Goal: Find contact information: Find contact information

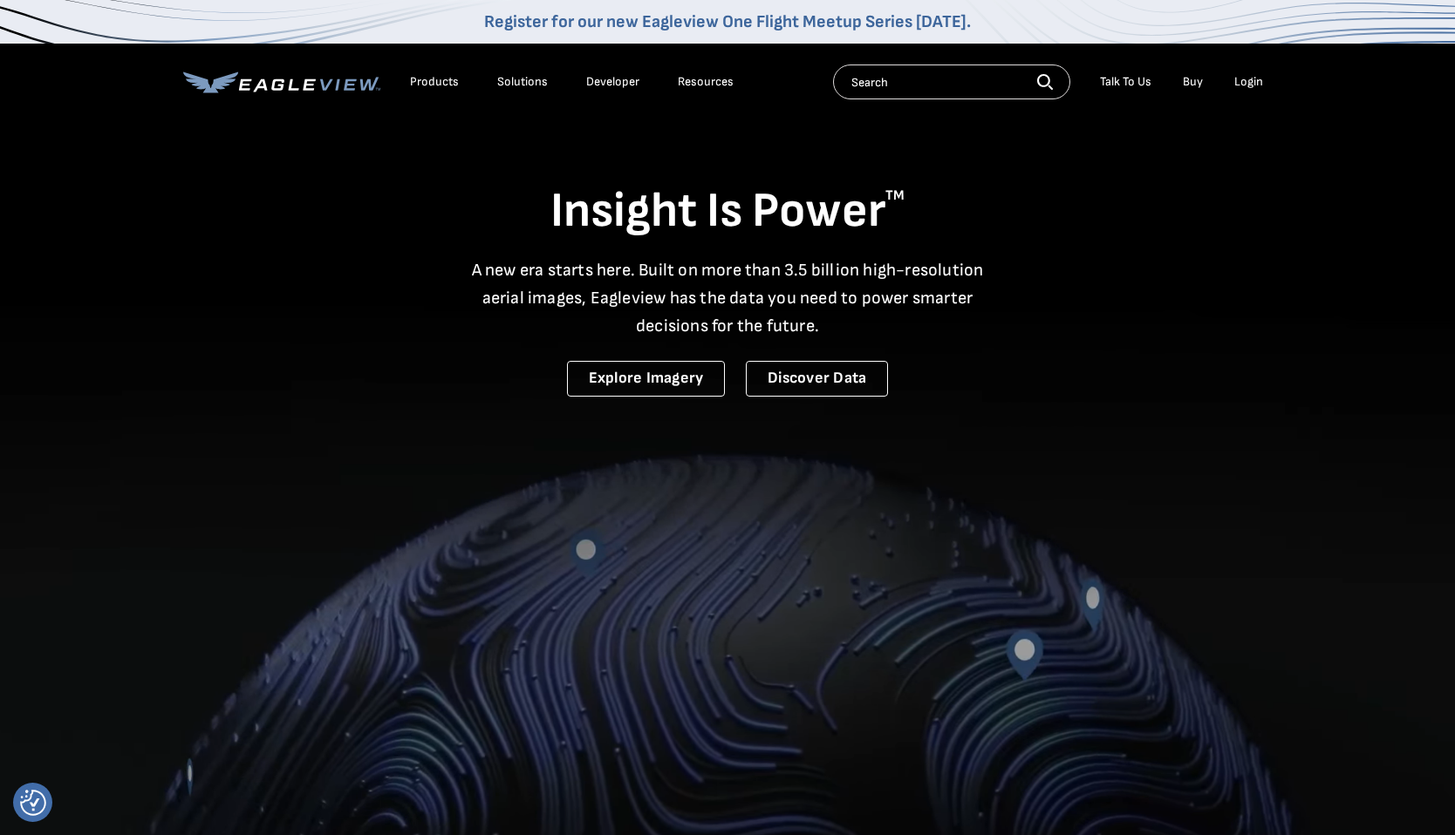
click at [1136, 83] on div "Talk To Us" at bounding box center [1125, 82] width 51 height 16
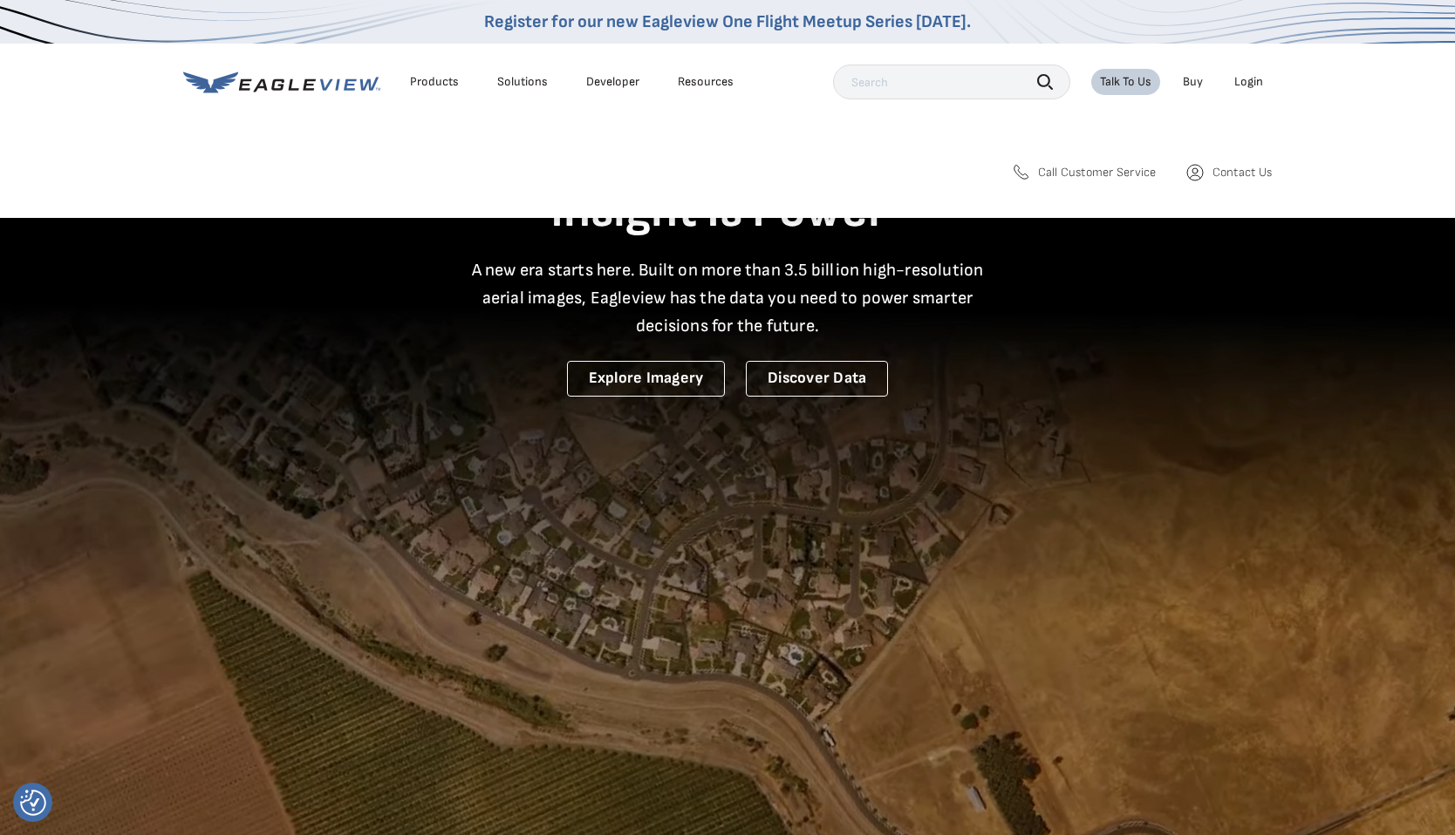
click at [1129, 181] on link "Call Customer Service" at bounding box center [1083, 172] width 147 height 21
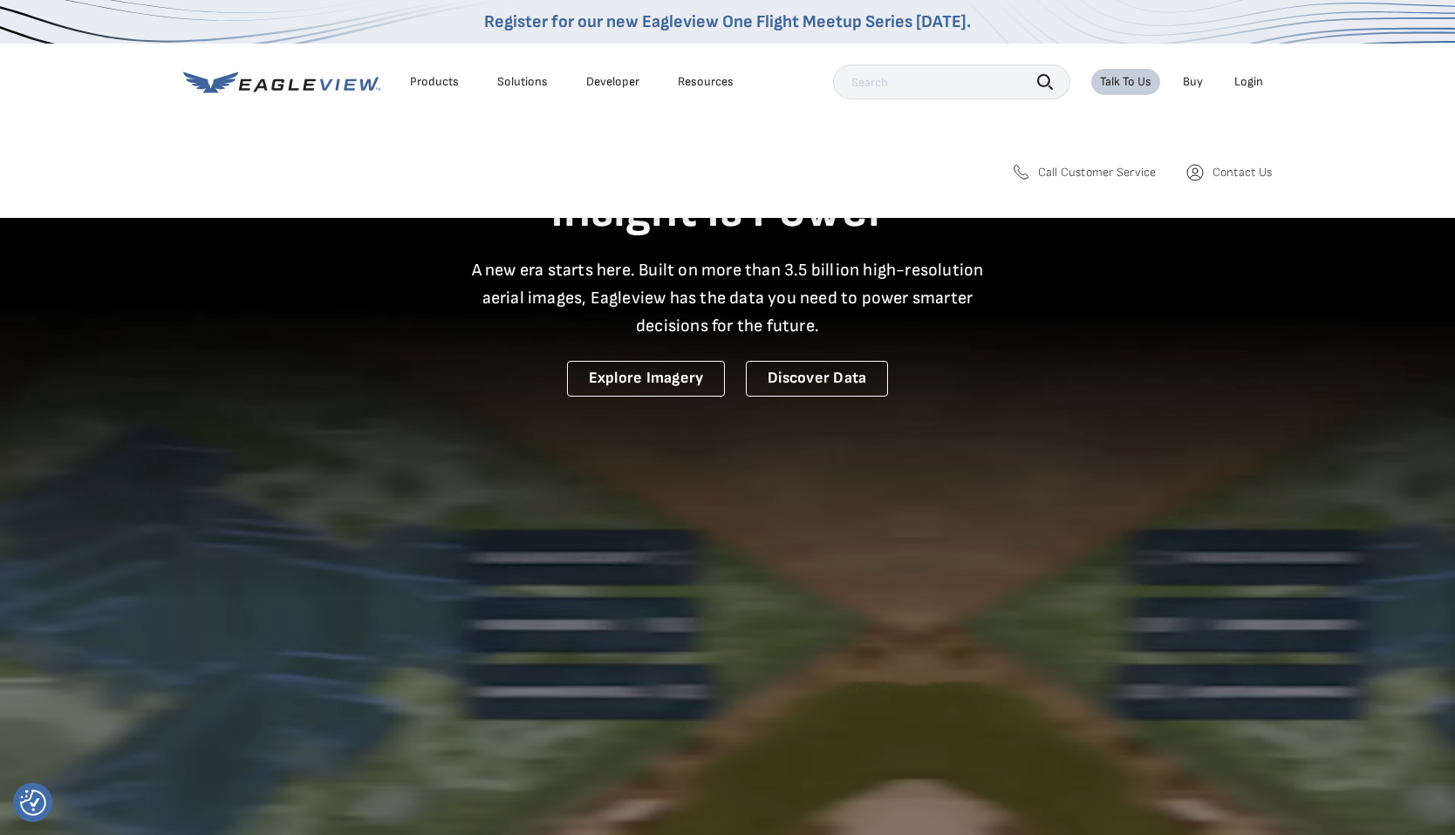
click at [1225, 168] on span "Contact Us" at bounding box center [1241, 173] width 59 height 16
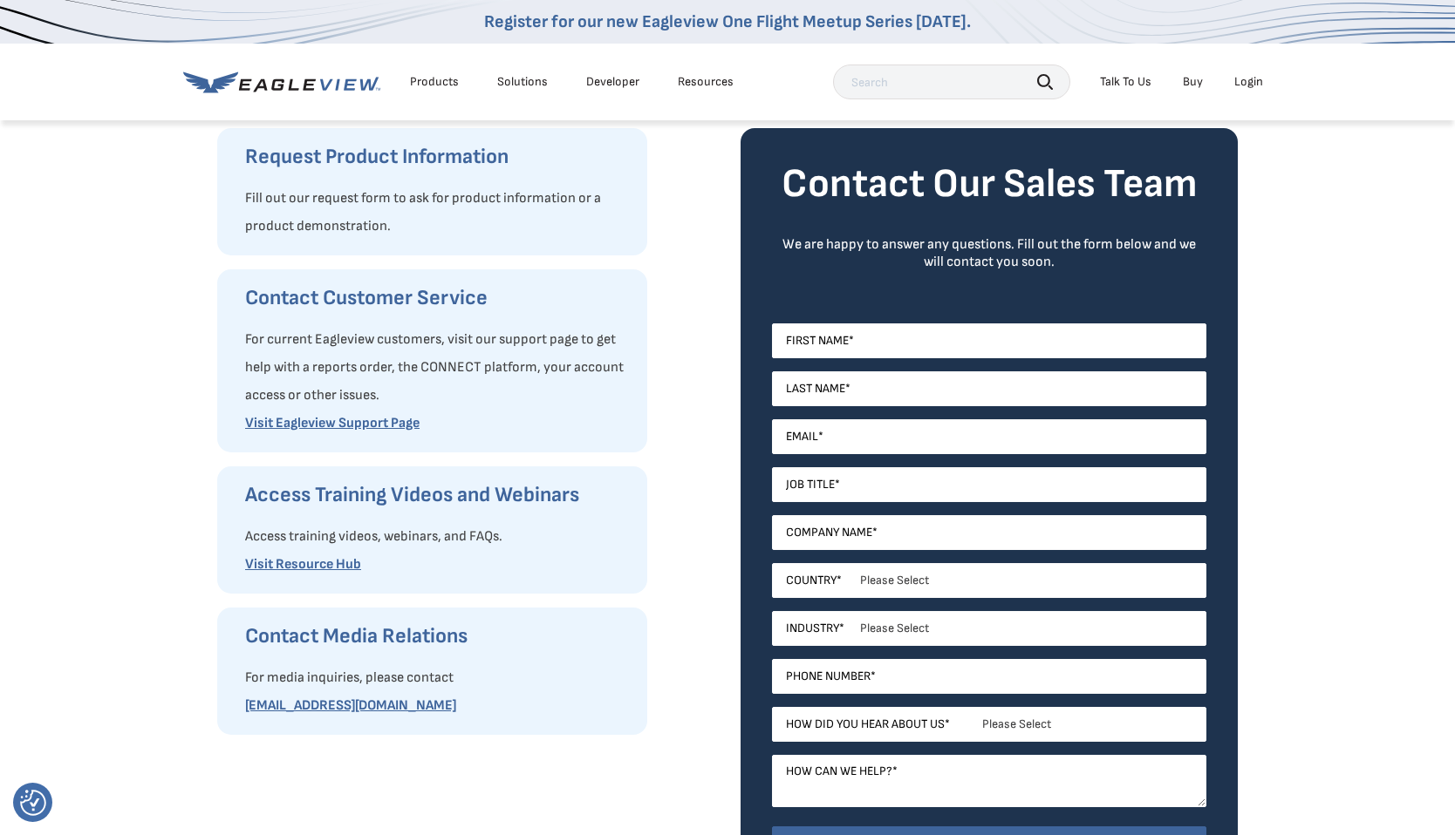
scroll to position [210, 0]
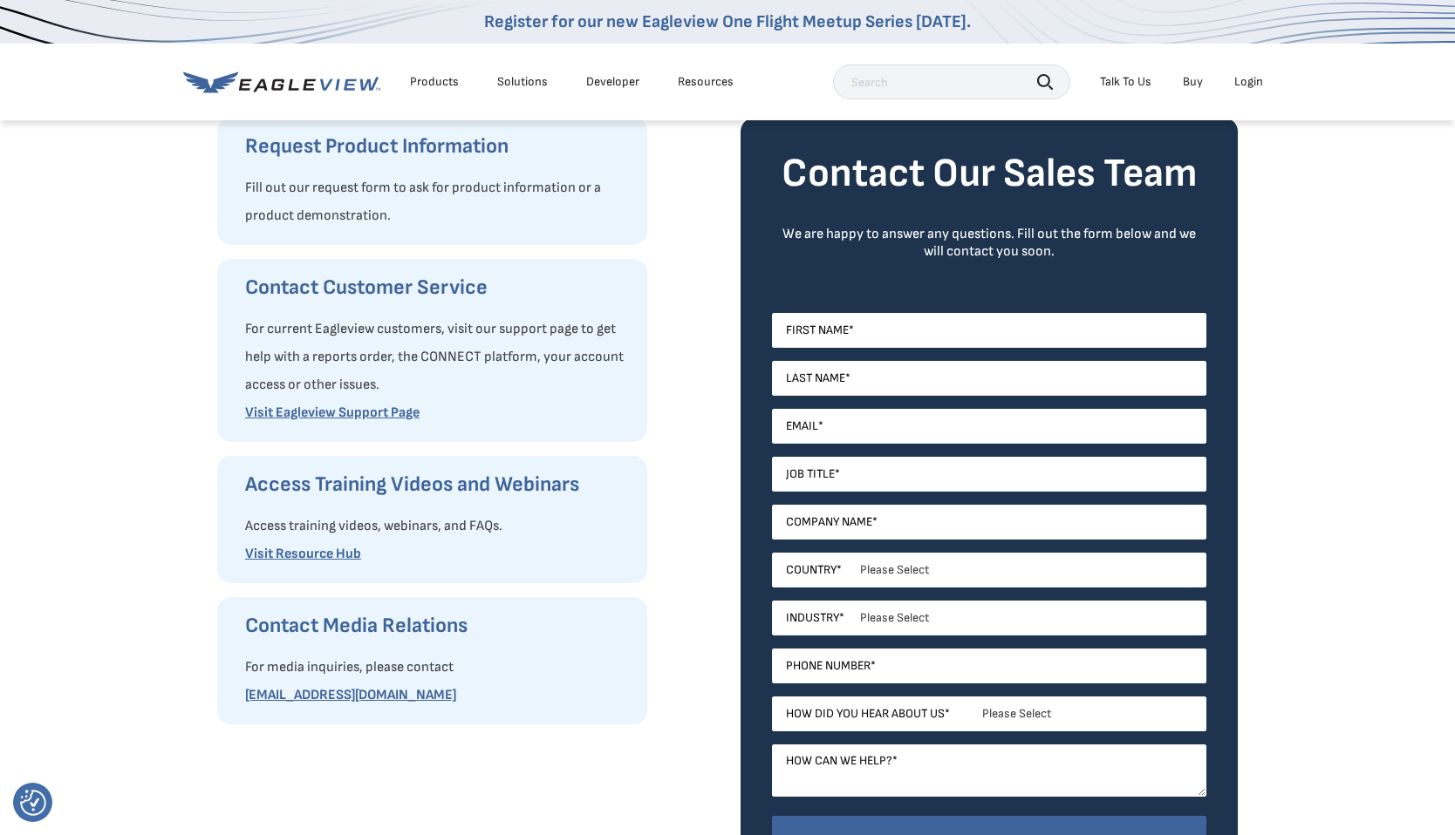
click at [557, 144] on h3 "Request Product Information" at bounding box center [437, 147] width 385 height 28
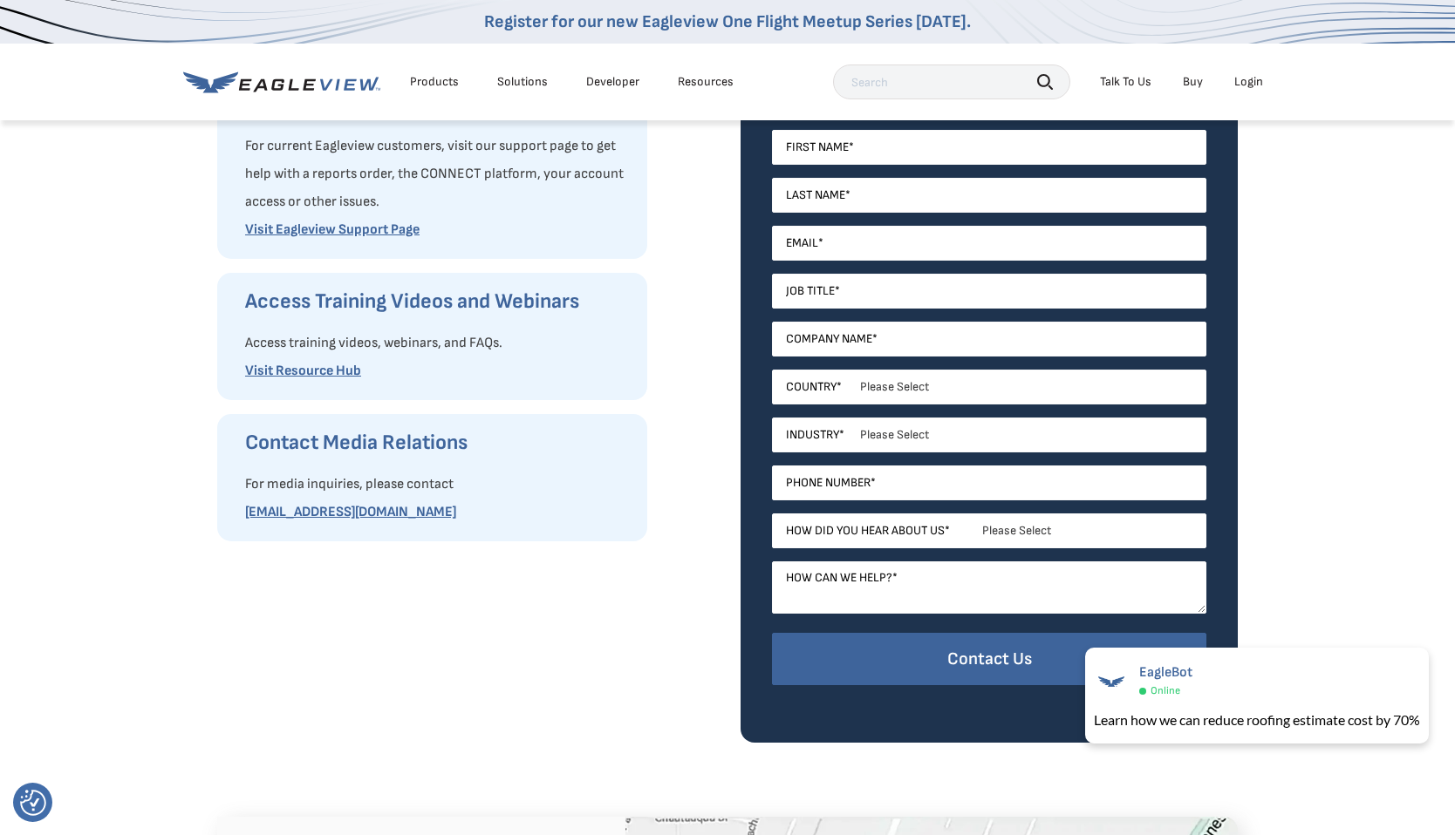
scroll to position [398, 0]
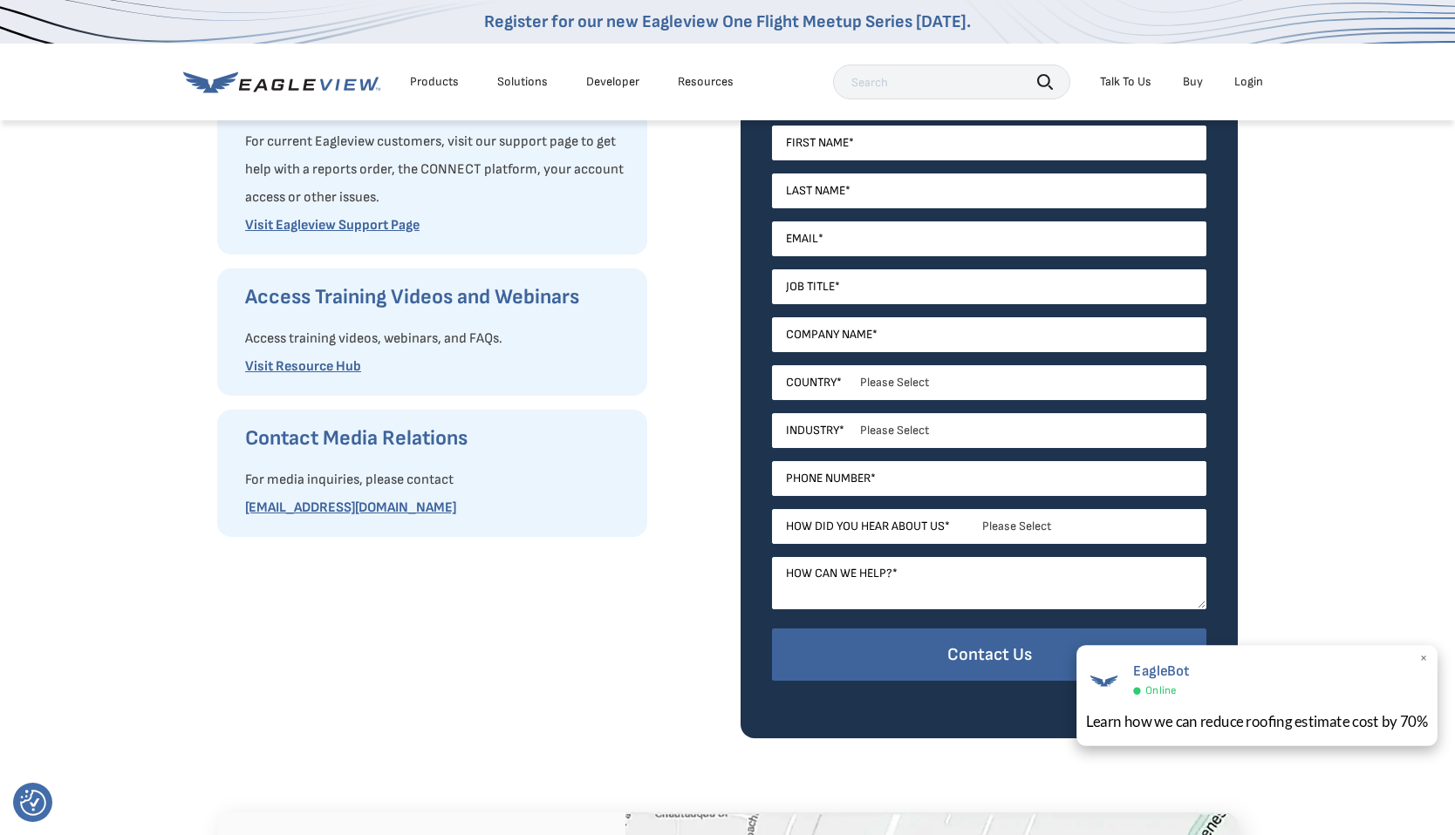
click at [1422, 657] on span "×" at bounding box center [1424, 660] width 10 height 18
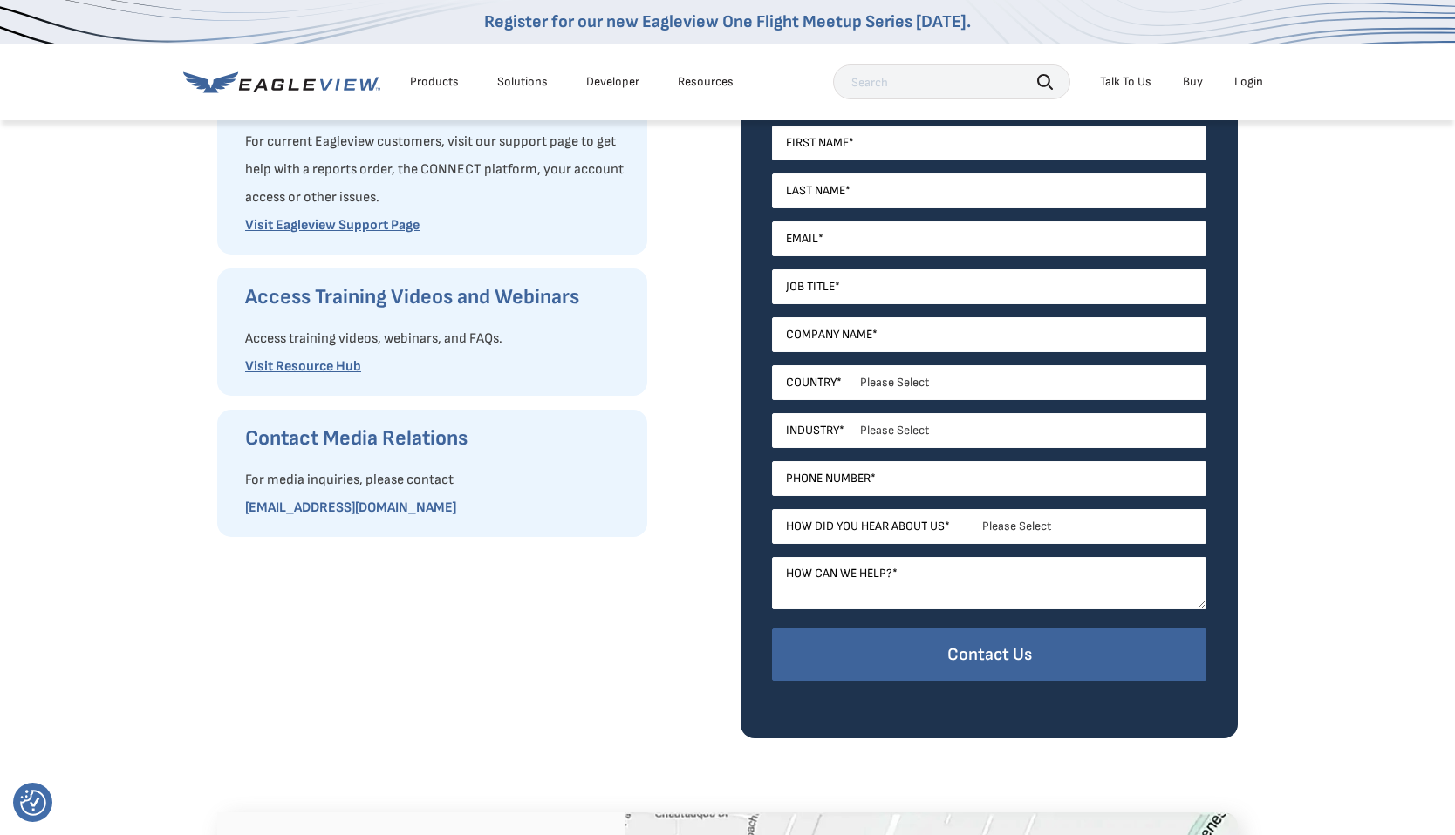
click at [710, 465] on div "Request Product Information Fill out our request form to ask for product inform…" at bounding box center [465, 334] width 497 height 808
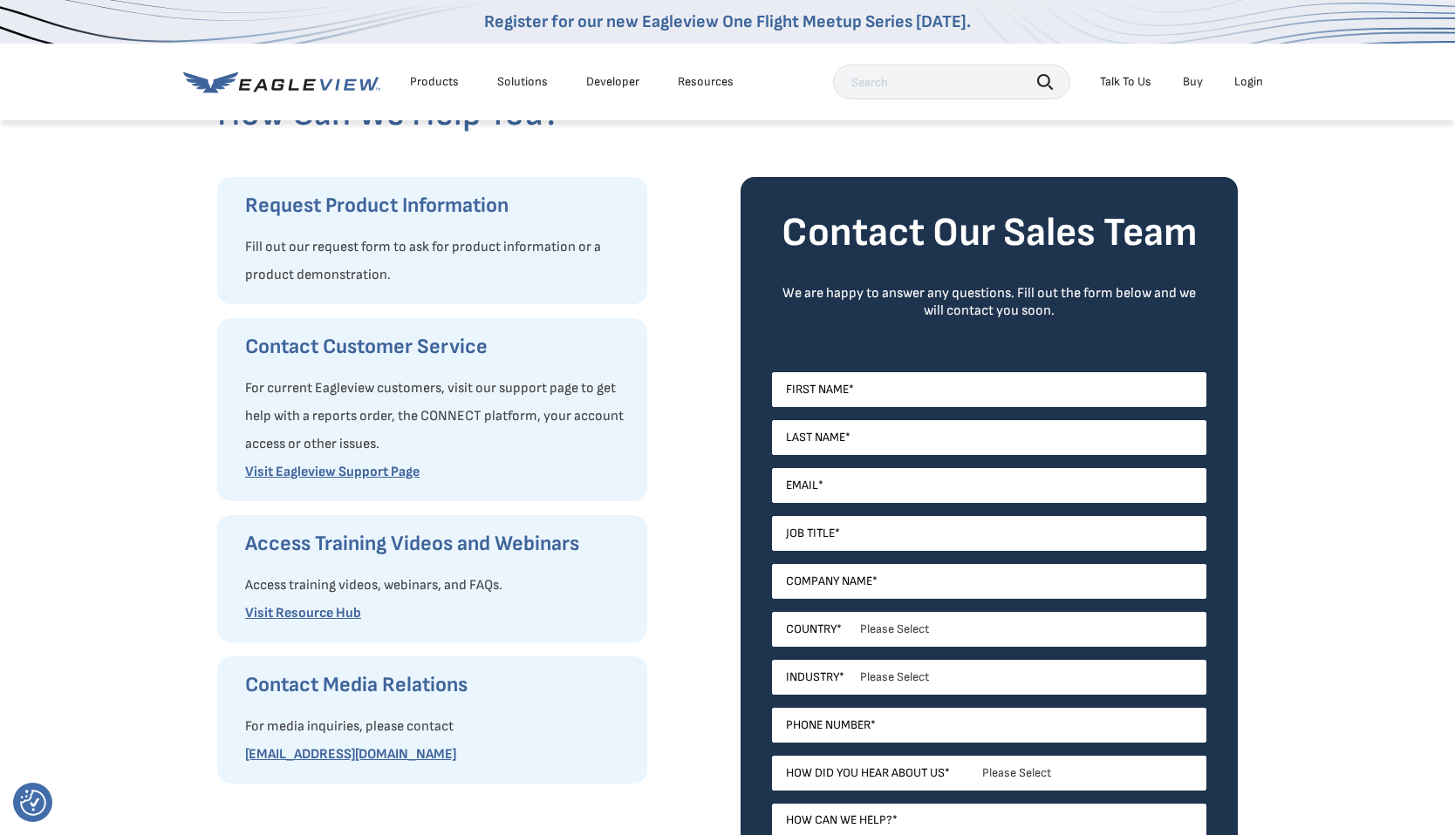
scroll to position [149, 0]
